Goal: Complete application form: Complete application form

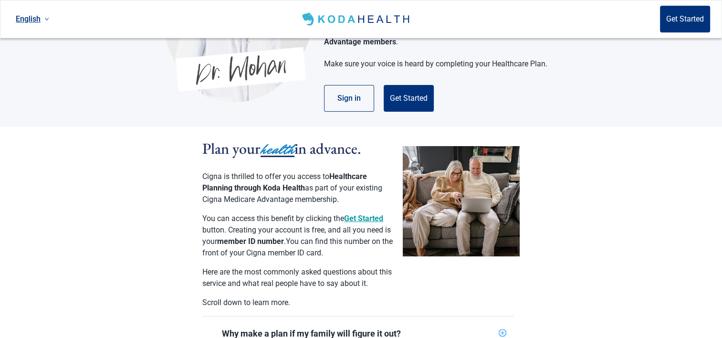
scroll to position [143, 0]
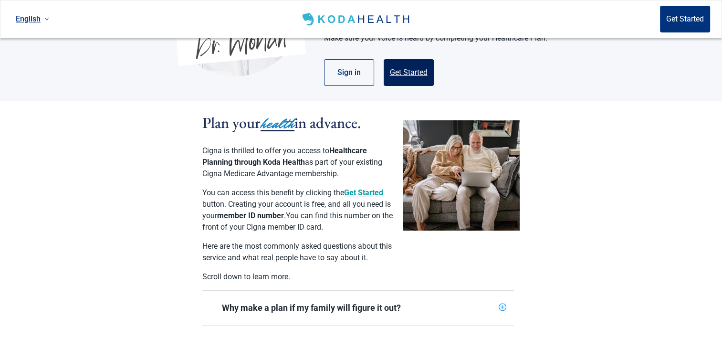
click at [405, 61] on button "Get Started" at bounding box center [409, 72] width 50 height 27
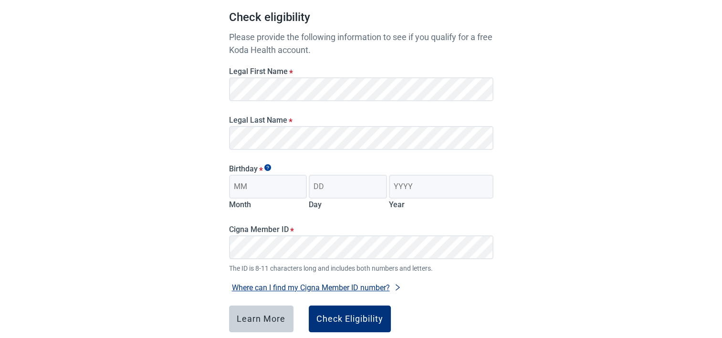
scroll to position [95, 0]
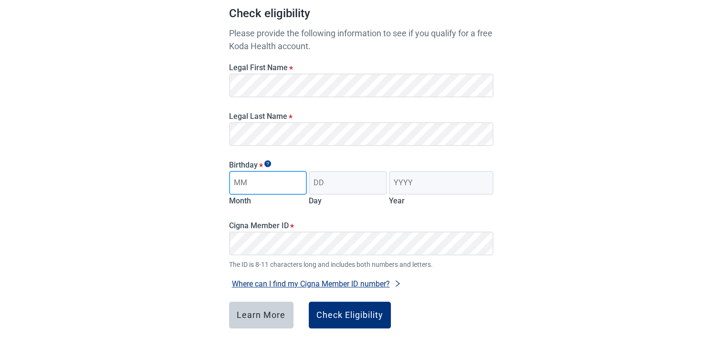
click at [277, 178] on input "Month" at bounding box center [268, 183] width 78 height 24
type input "09"
click at [342, 185] on input "Day" at bounding box center [348, 183] width 78 height 24
type input "25"
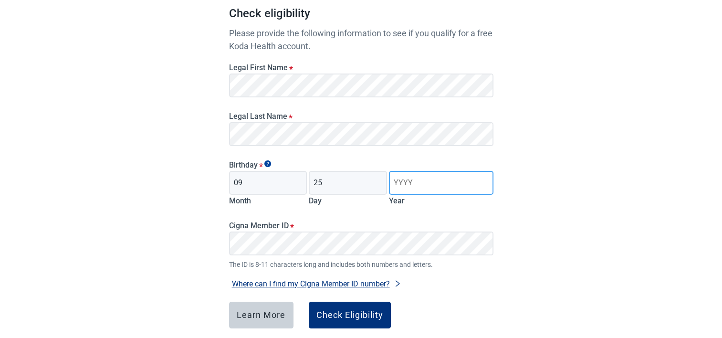
click at [427, 183] on input "Year" at bounding box center [441, 183] width 104 height 24
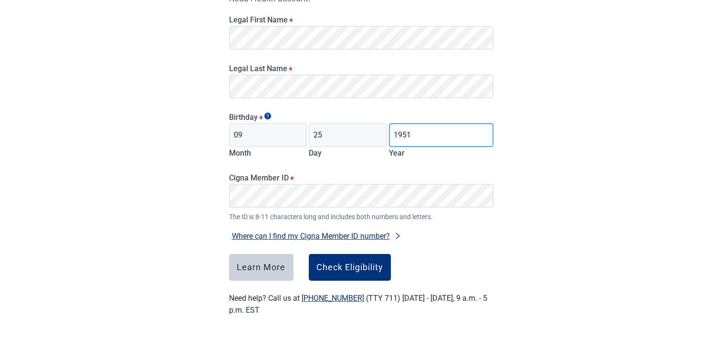
scroll to position [145, 0]
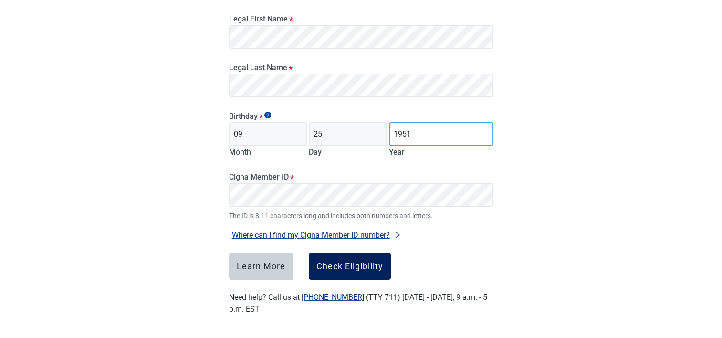
type input "1951"
click at [345, 271] on div "Check Eligibility" at bounding box center [349, 266] width 67 height 10
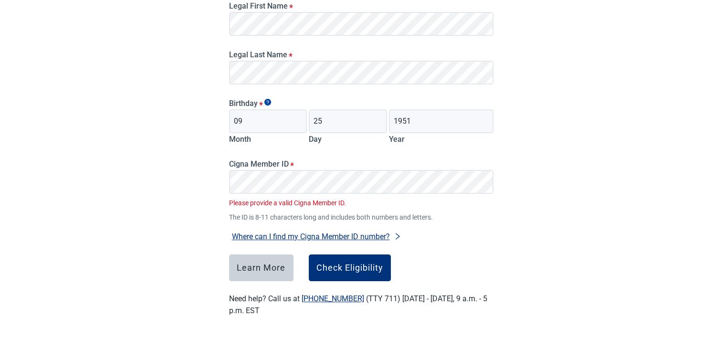
scroll to position [158, 0]
